Goal: Communication & Community: Ask a question

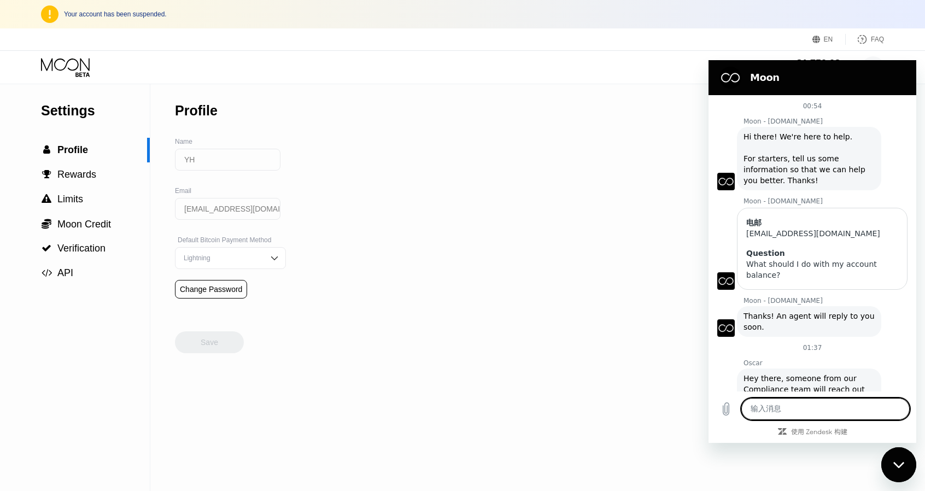
scroll to position [31, 0]
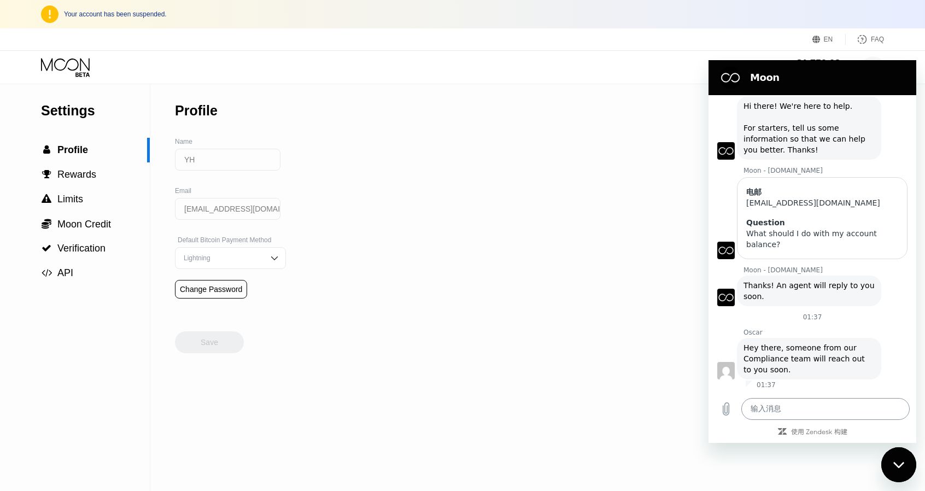
click at [769, 413] on textarea at bounding box center [825, 409] width 168 height 22
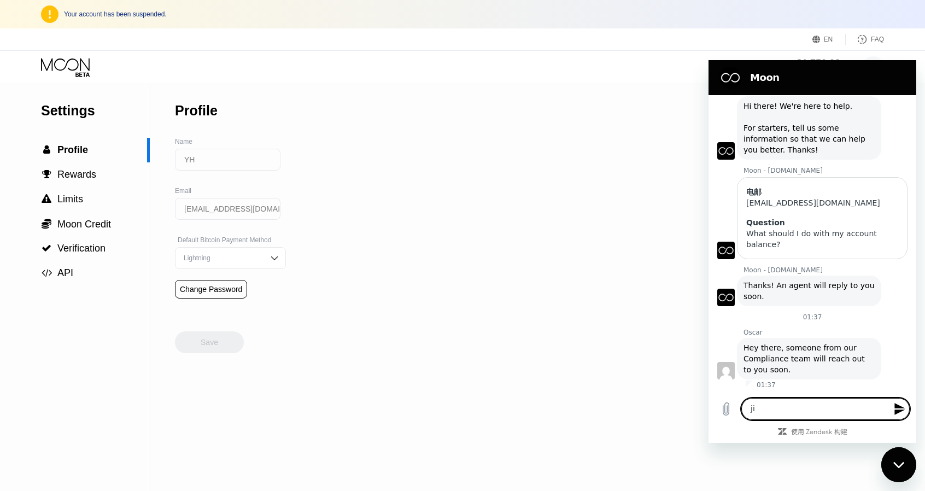
type textarea "j"
type textarea "hi"
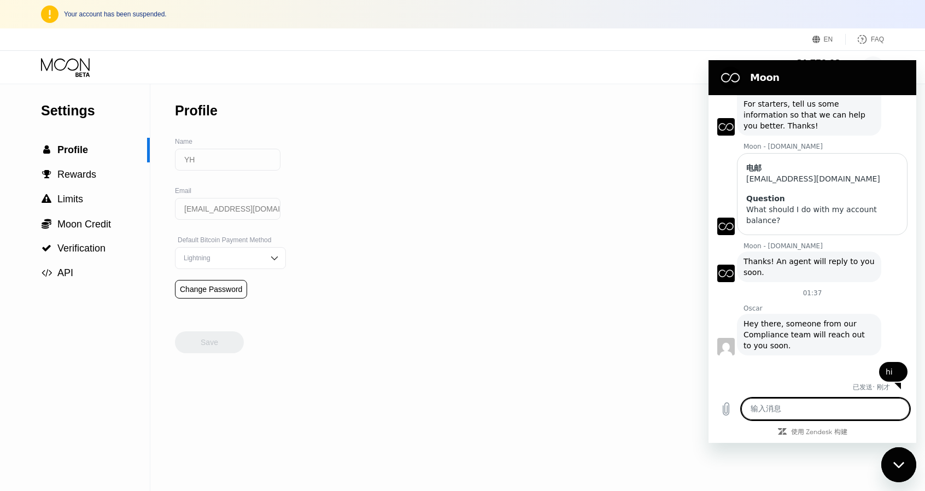
scroll to position [57, 0]
click at [814, 404] on textarea at bounding box center [825, 409] width 168 height 22
paste textarea "When can I get a reply?"
type textarea "When can I get a reply?"
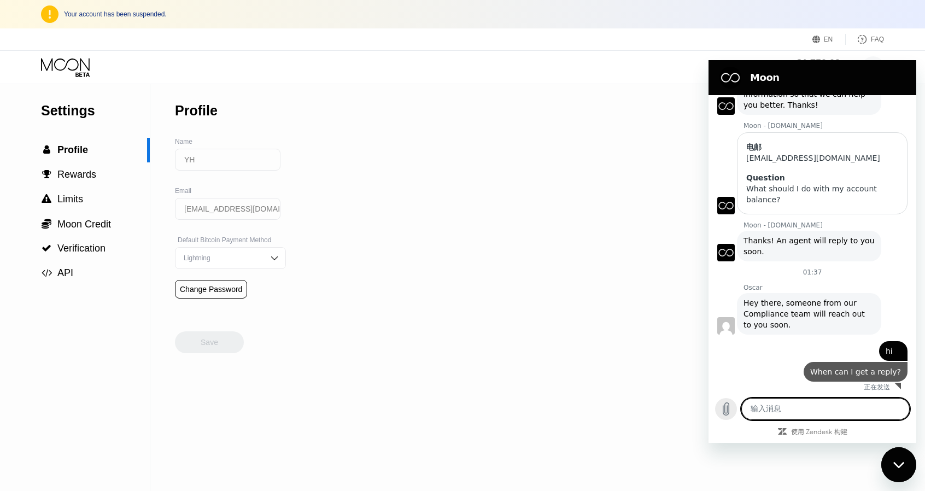
scroll to position [78, 0]
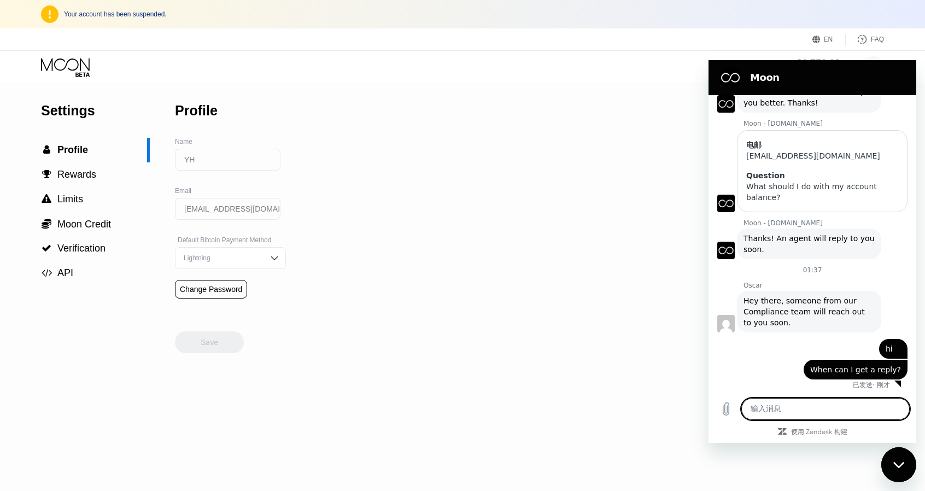
click at [728, 322] on figure at bounding box center [725, 323] width 17 height 17
click at [87, 386] on div "Settings  Profile  Rewards  Limits  Moon Credit  Verification  API" at bounding box center [75, 287] width 150 height 407
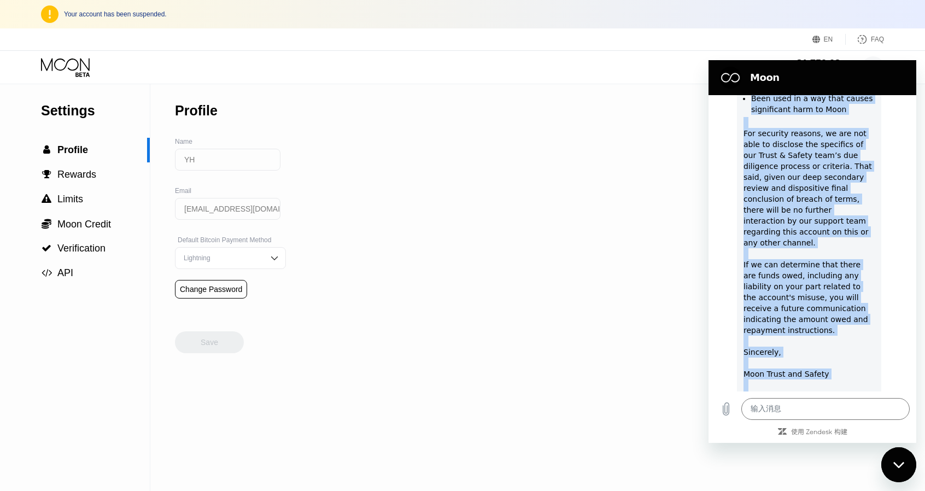
scroll to position [675, 0]
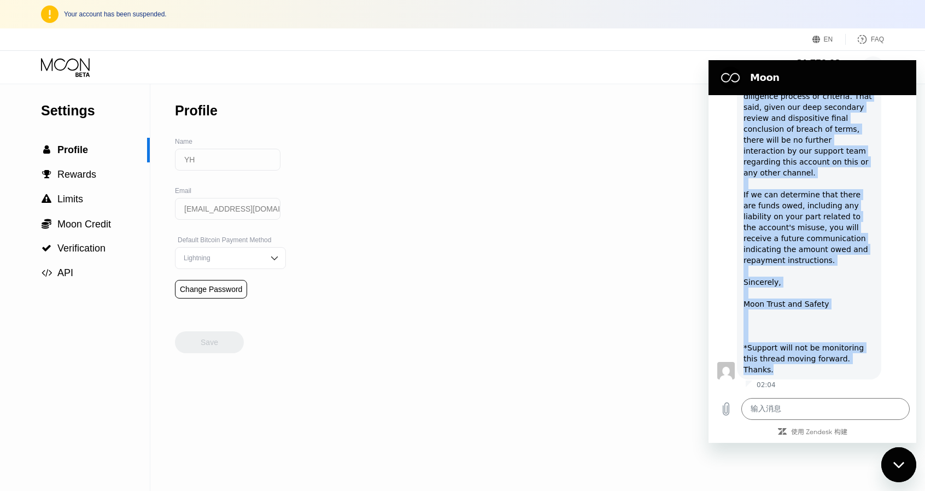
drag, startPoint x: 744, startPoint y: 243, endPoint x: 839, endPoint y: 370, distance: 158.1
click at [834, 374] on div "[PERSON_NAME] 说： Hello, We’ve received your communication regarding your accoun…" at bounding box center [809, 88] width 144 height 581
copy div "Lorem, Ip’do sitametc adip elitseddoeius temporinc utla etdolor magnaaliqu. Eni…"
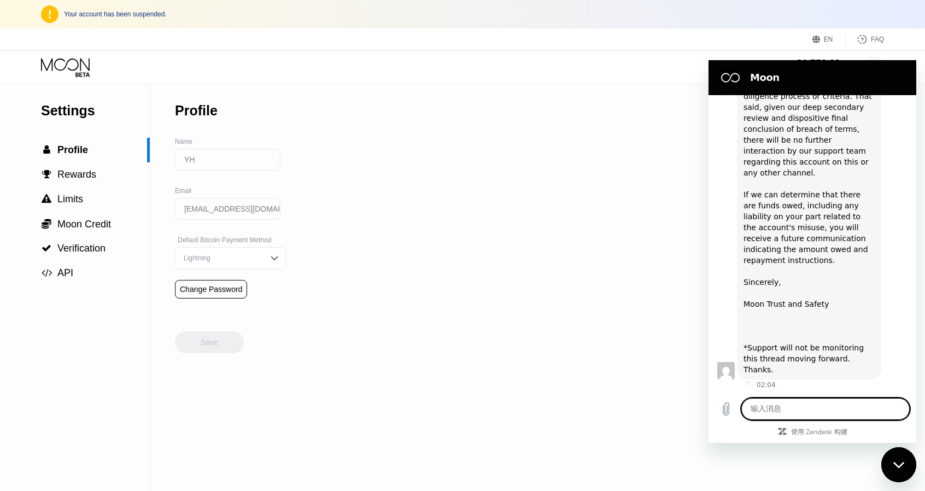
click at [811, 403] on textarea at bounding box center [825, 409] width 168 height 22
paste textarea "Has the outstanding balance not been calculated yet?"
type textarea "Has the outstanding balance not been calculated yet?"
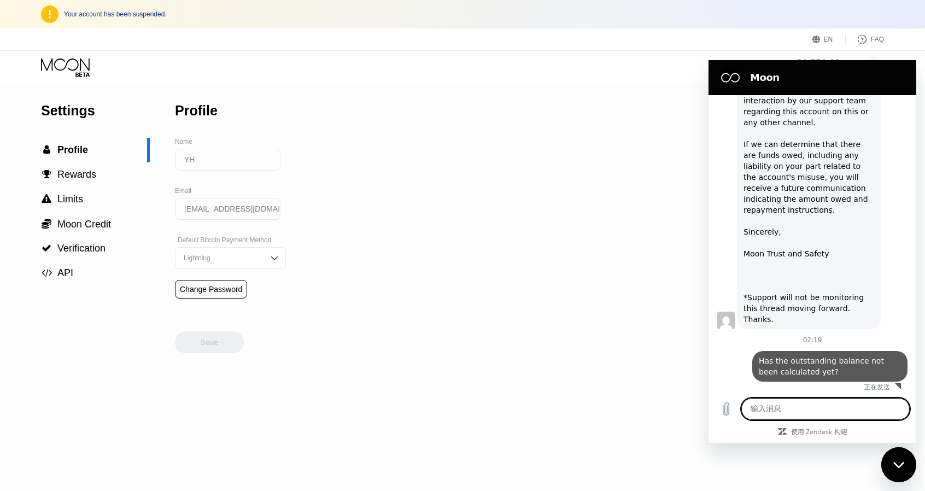
scroll to position [728, 0]
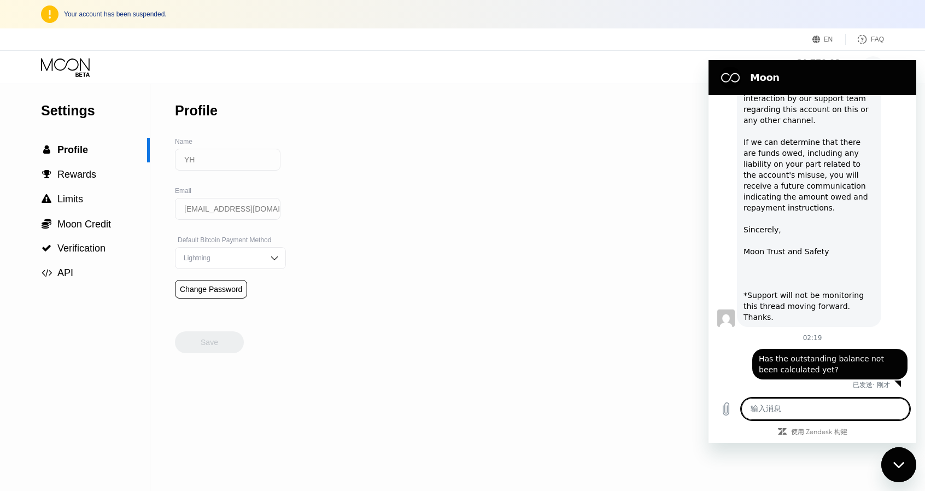
click at [808, 405] on textarea at bounding box center [825, 409] width 168 height 22
paste textarea "After the liquidation is completed, can the remaining money be returned to me?"
type textarea "After the liquidation is completed, can the remaining money be returned to me?"
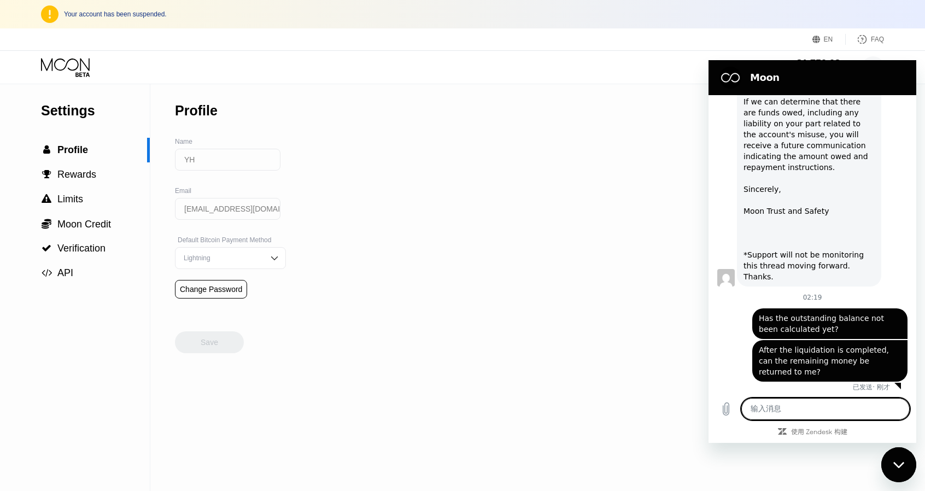
scroll to position [770, 0]
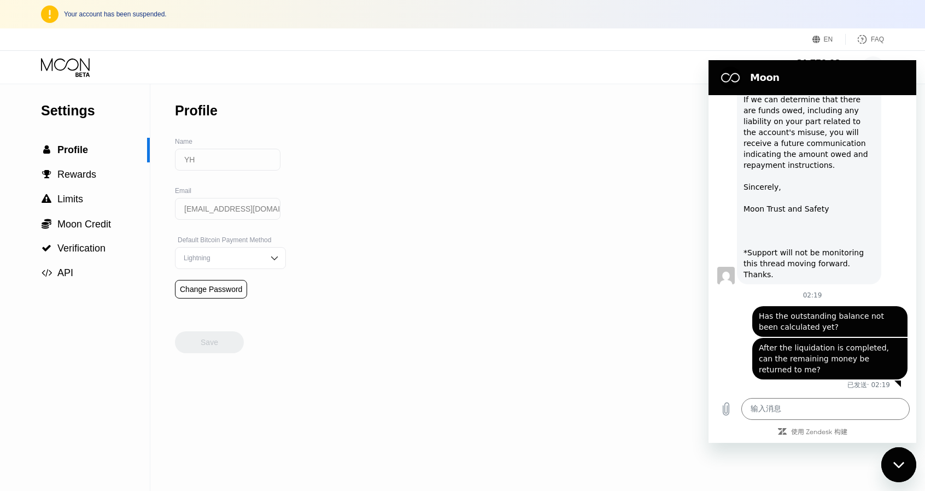
click at [75, 372] on div "Settings  Profile  Rewards  Limits  Moon Credit  Verification  API" at bounding box center [75, 287] width 150 height 407
click at [655, 333] on div "Settings  Profile  Rewards  Limits  Moon Credit  Verification  API Profil…" at bounding box center [462, 287] width 925 height 407
